Goal: Transaction & Acquisition: Subscribe to service/newsletter

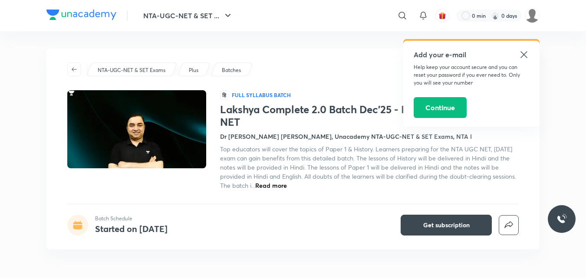
click at [257, 137] on h4 "Dr [PERSON_NAME] [PERSON_NAME], Unacademy NTA-UGC-NET & SET Exams, NTA I" at bounding box center [346, 136] width 252 height 9
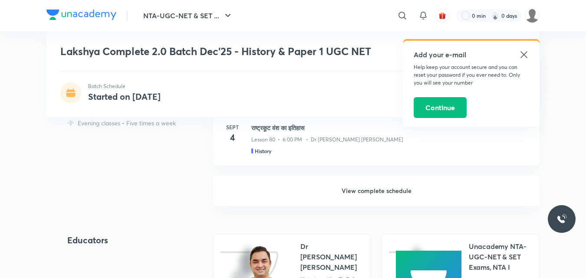
scroll to position [993, 0]
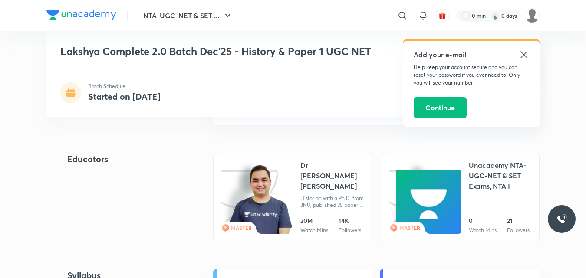
click at [296, 192] on link "MASTER Dr Amit Kumar Singh Historian with a Ph.D. from JNU, published 35 papers…" at bounding box center [292, 197] width 158 height 89
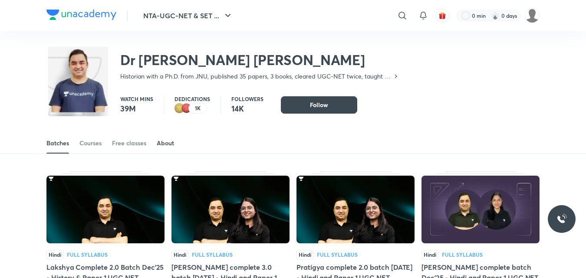
click at [172, 145] on div "About" at bounding box center [165, 143] width 17 height 9
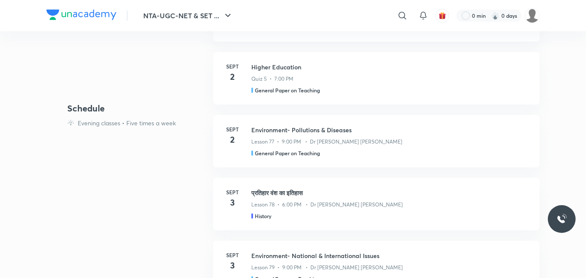
scroll to position [43, 0]
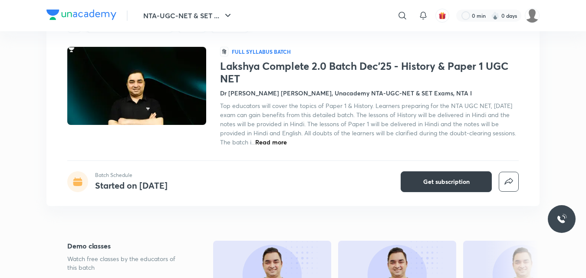
click at [424, 180] on span "Get subscription" at bounding box center [446, 182] width 46 height 9
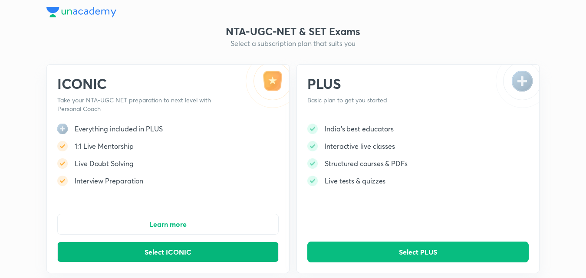
click at [226, 249] on button "Select ICONIC" at bounding box center [167, 252] width 221 height 21
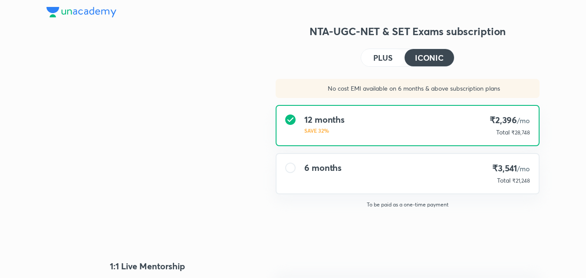
type input "UNLOCK"
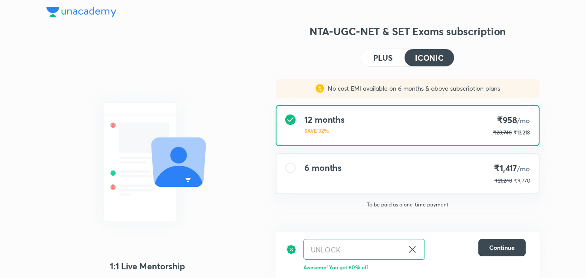
click at [407, 188] on div "6 months ₹1,417 /mo ₹21,248 ₹9,770" at bounding box center [407, 173] width 262 height 39
